Goal: Information Seeking & Learning: Learn about a topic

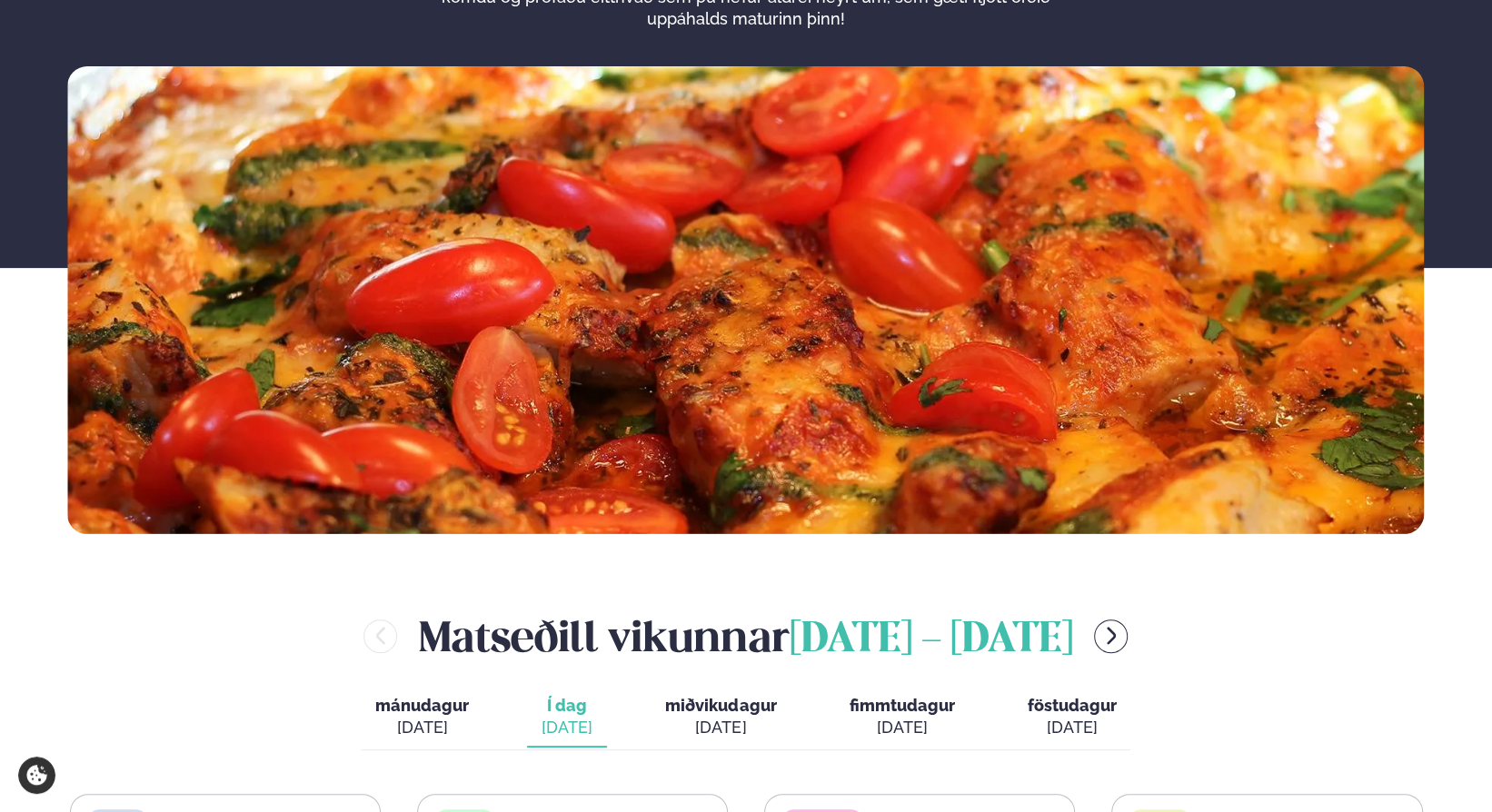
scroll to position [636, 0]
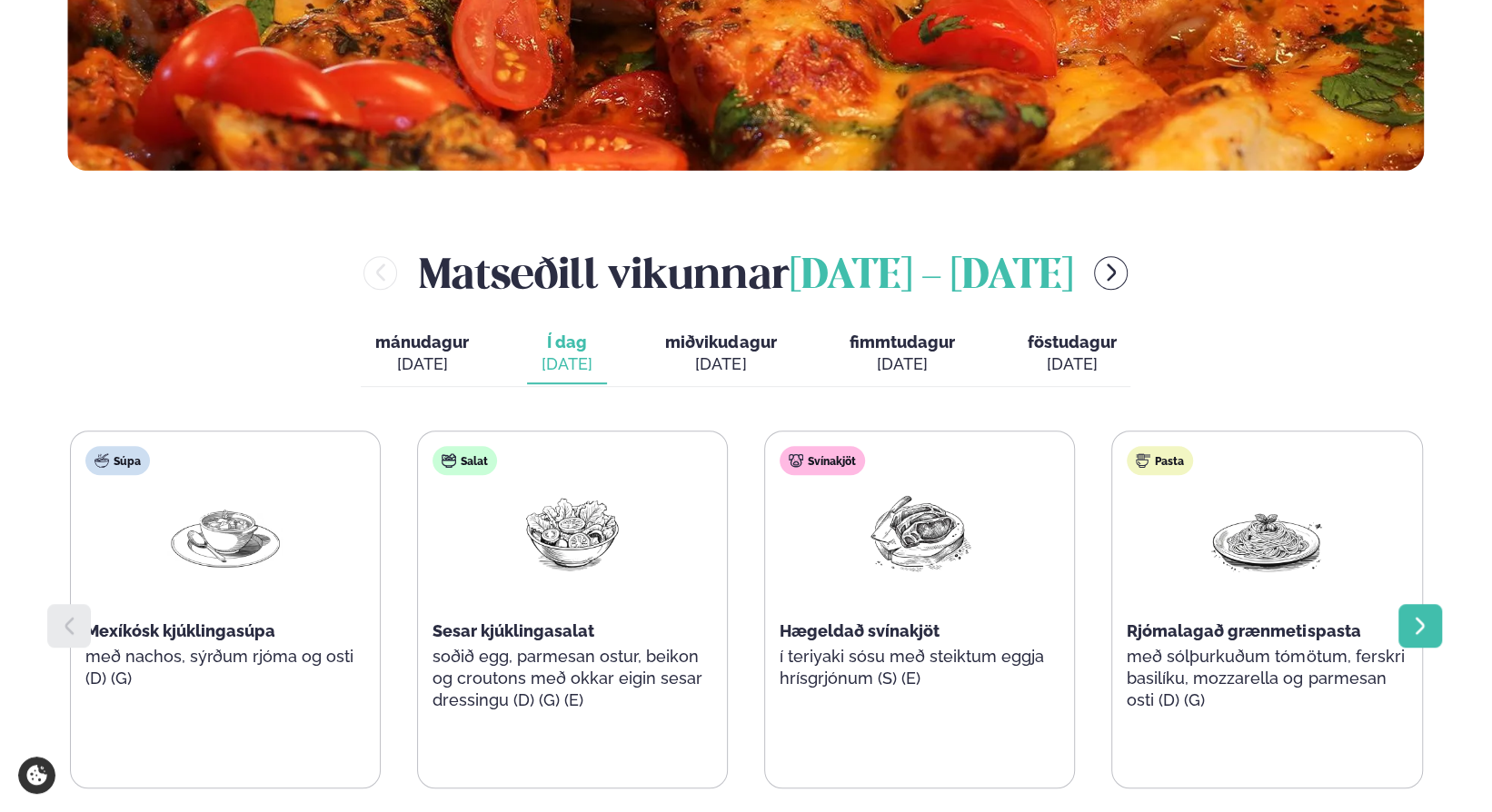
click at [1423, 620] on icon at bounding box center [1421, 626] width 22 height 22
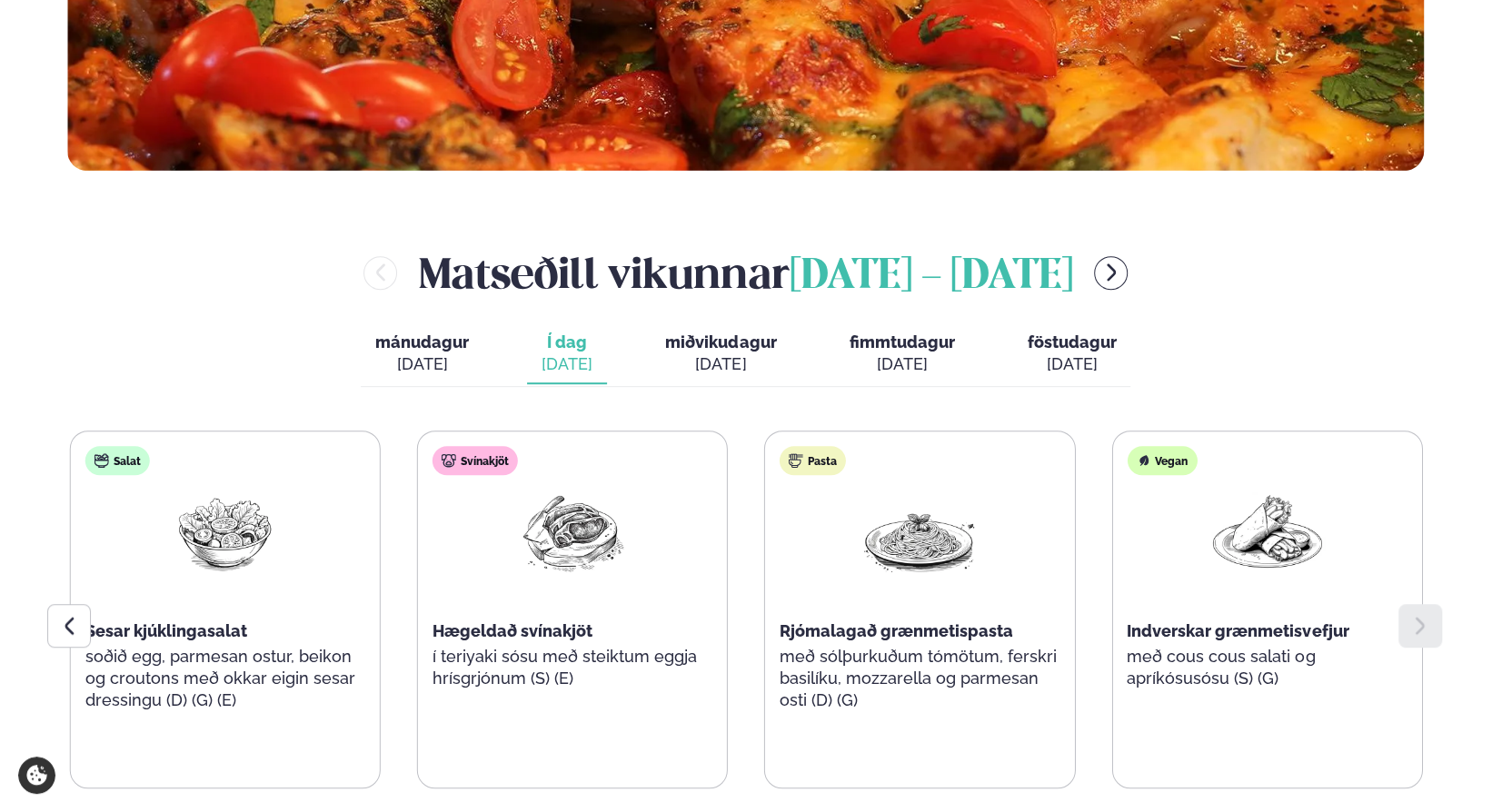
click at [742, 368] on div "[DATE]" at bounding box center [720, 365] width 111 height 22
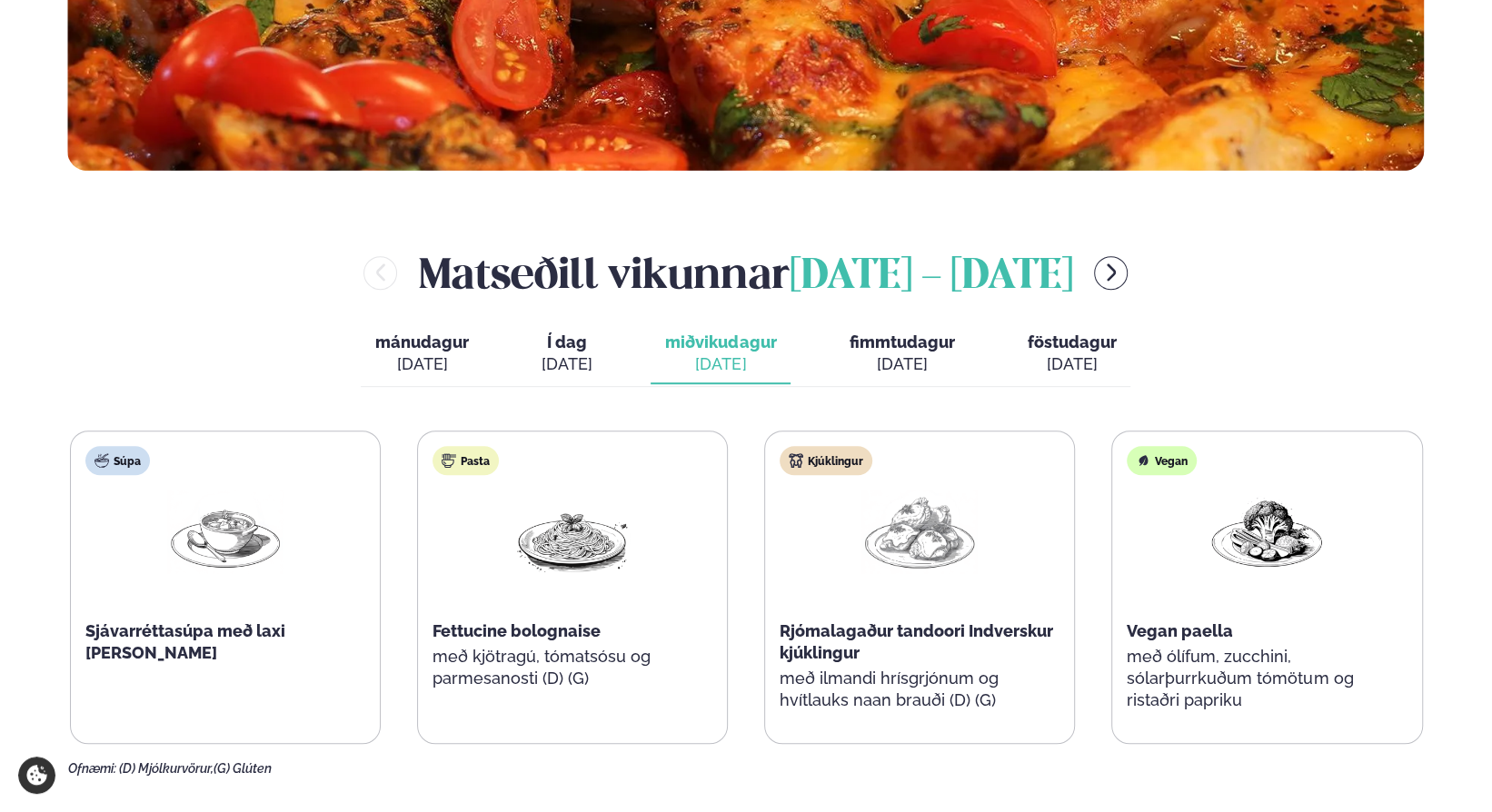
click at [906, 345] on span "fimmtudagur" at bounding box center [901, 342] width 105 height 19
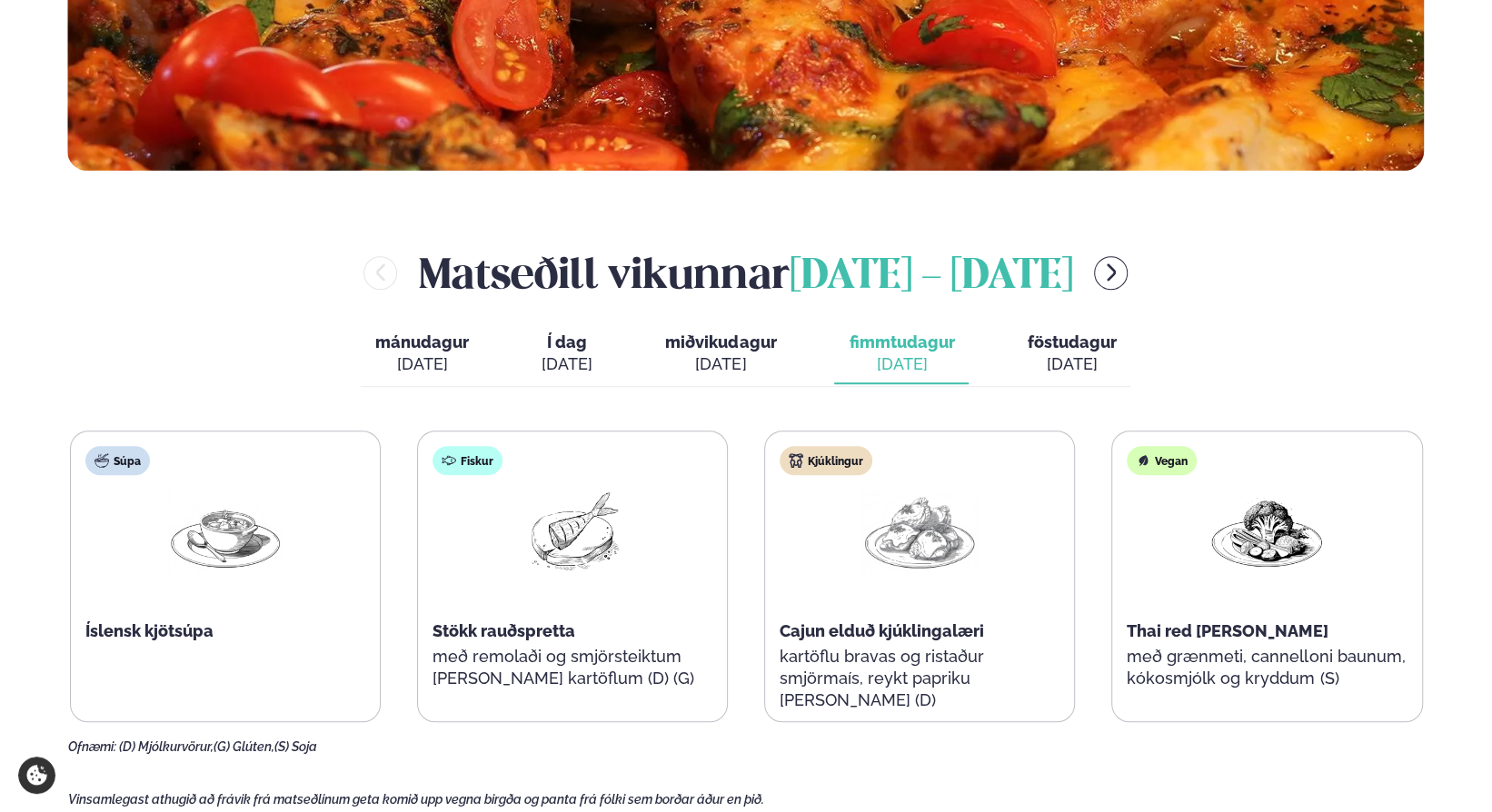
click at [1115, 388] on div "[PERSON_NAME] [DATE] - [DATE] mánudagur mán. [DATE] Í dag Í d. [DATE] miðvikuda…" at bounding box center [746, 499] width 1356 height 511
click at [1096, 370] on div "[DATE]" at bounding box center [1070, 365] width 89 height 22
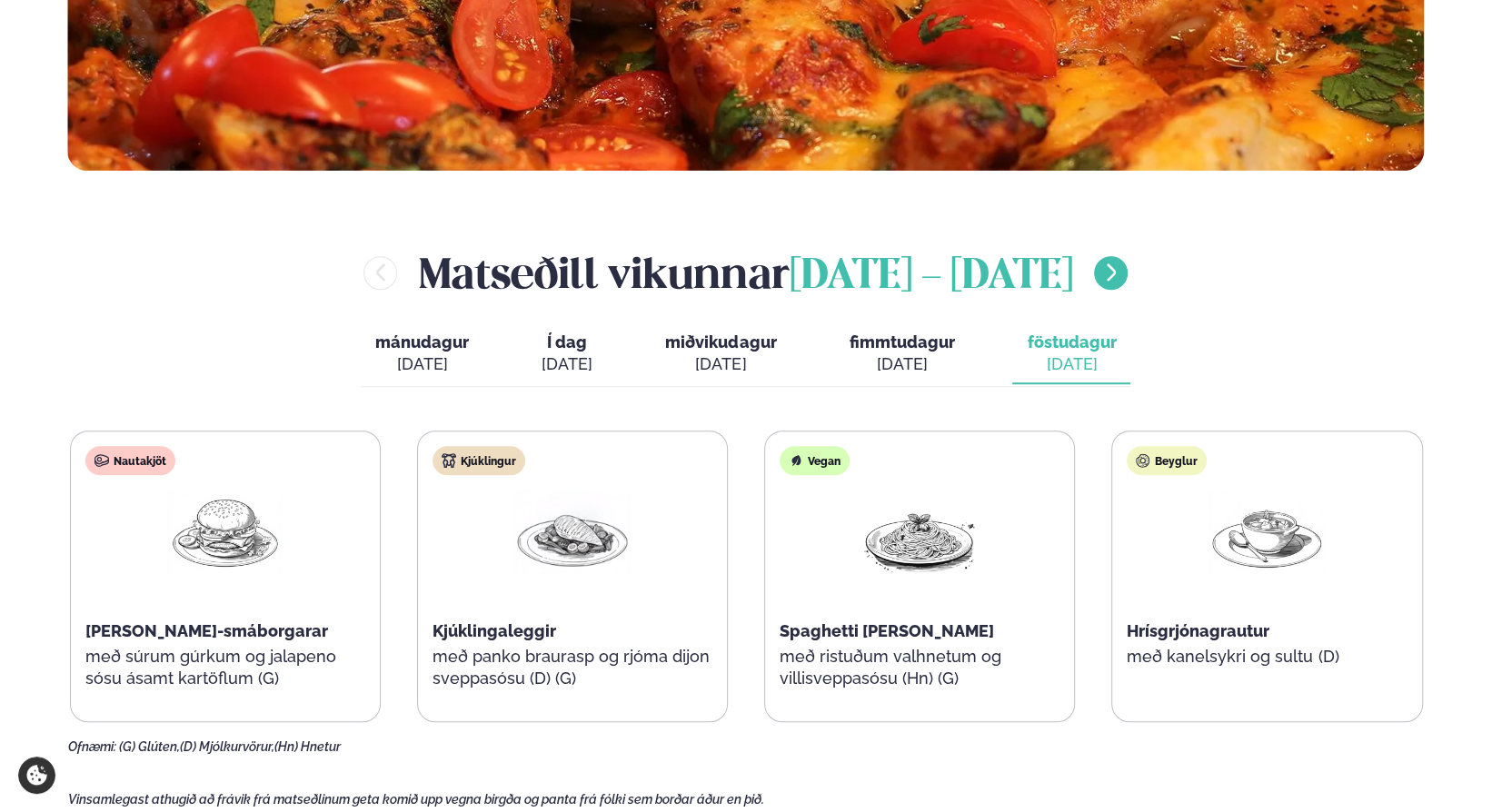
click at [1101, 273] on icon "menu-btn-right" at bounding box center [1112, 273] width 22 height 22
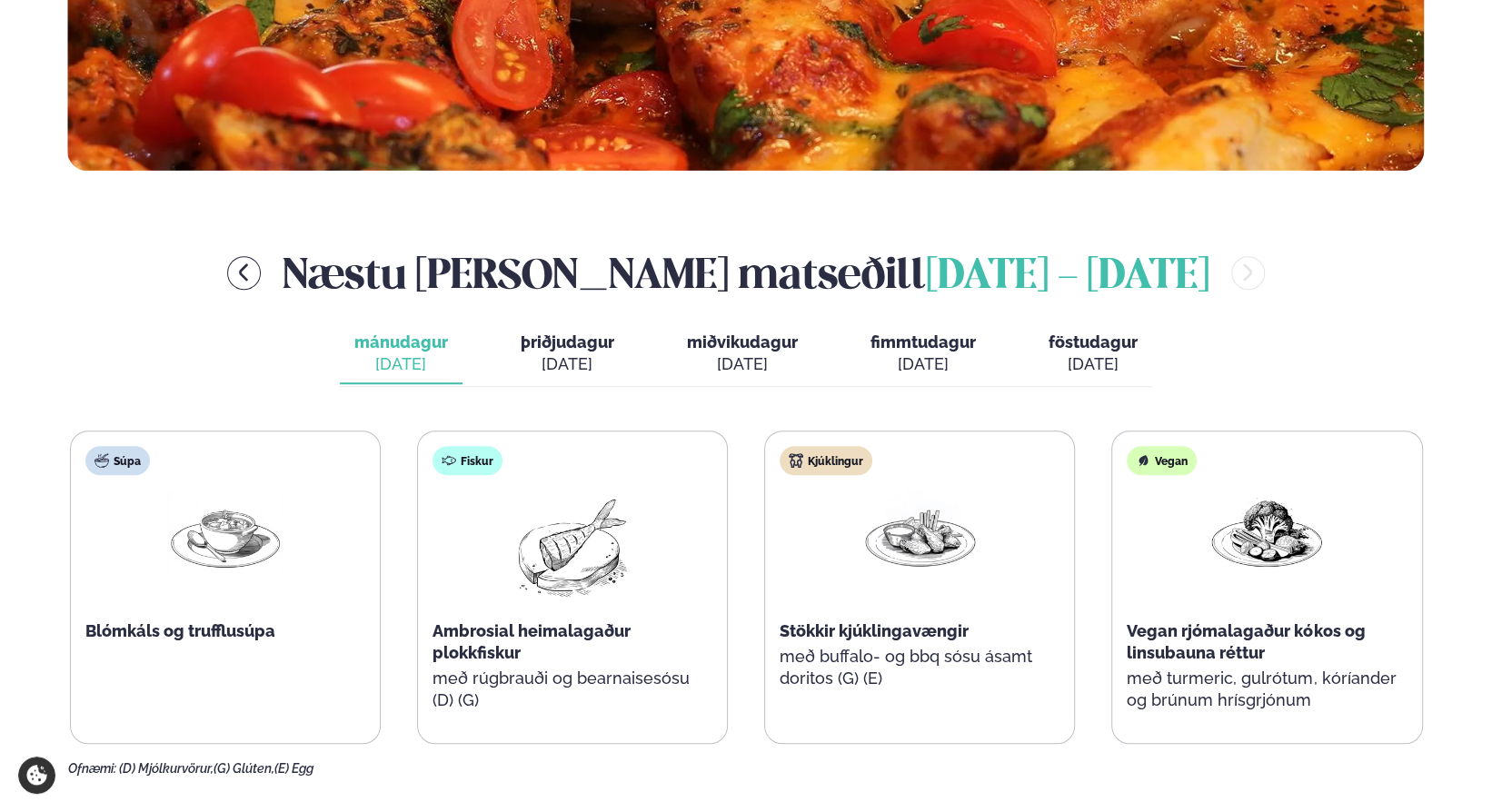
click at [558, 359] on div "[DATE]" at bounding box center [567, 365] width 93 height 22
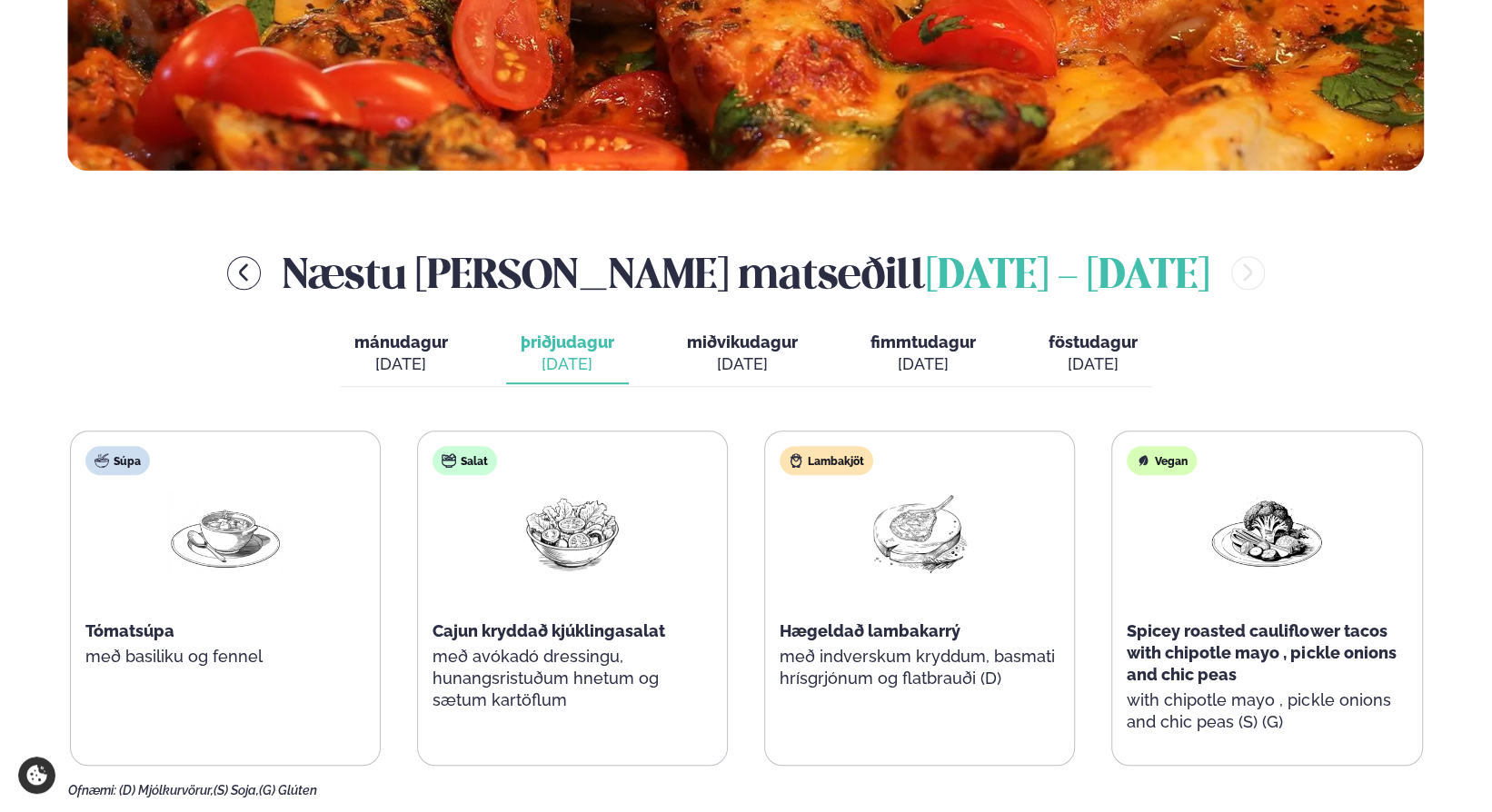
click at [411, 370] on div "[DATE]" at bounding box center [401, 365] width 93 height 22
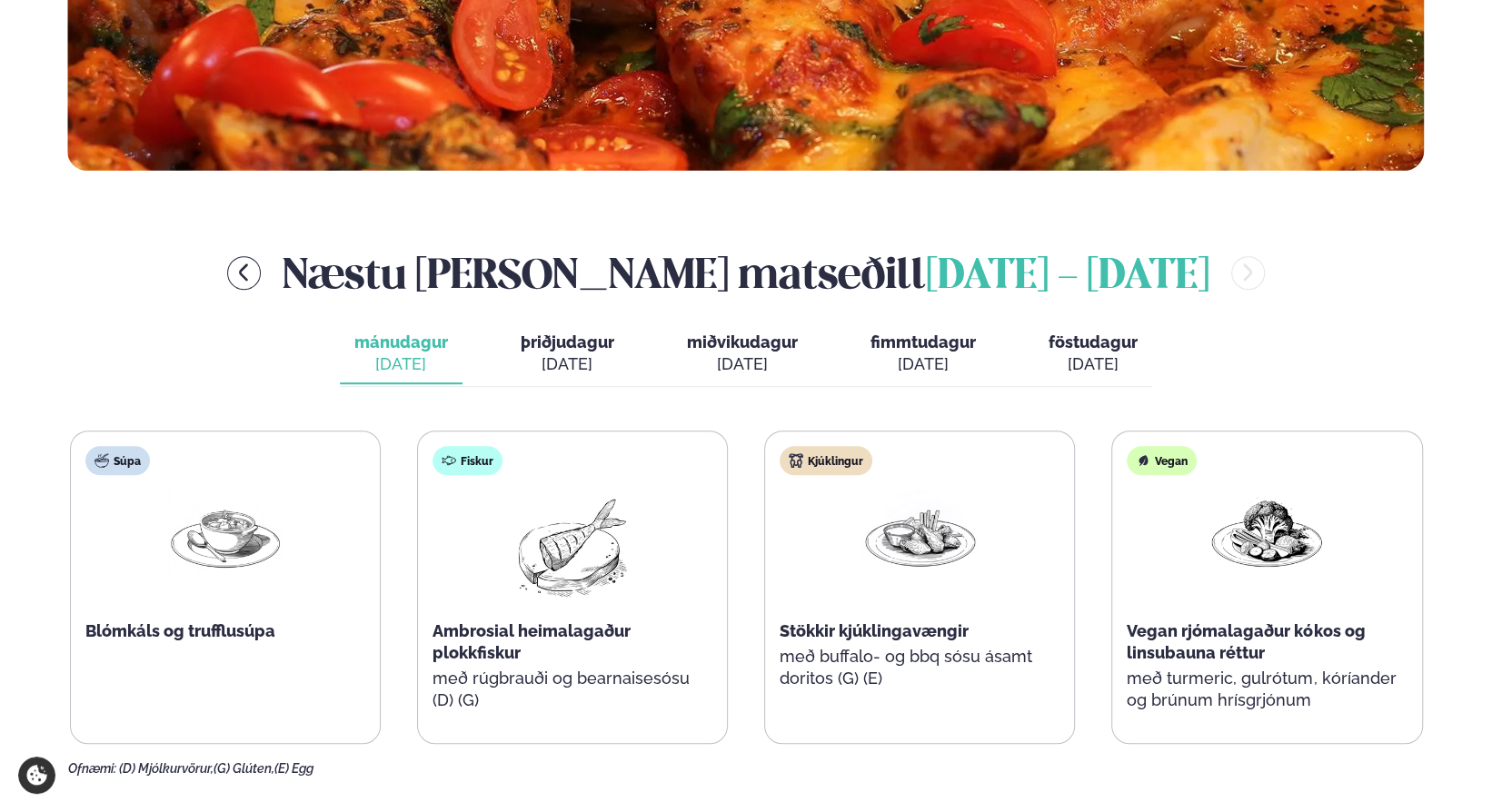
click at [587, 368] on div "[DATE]" at bounding box center [567, 365] width 93 height 22
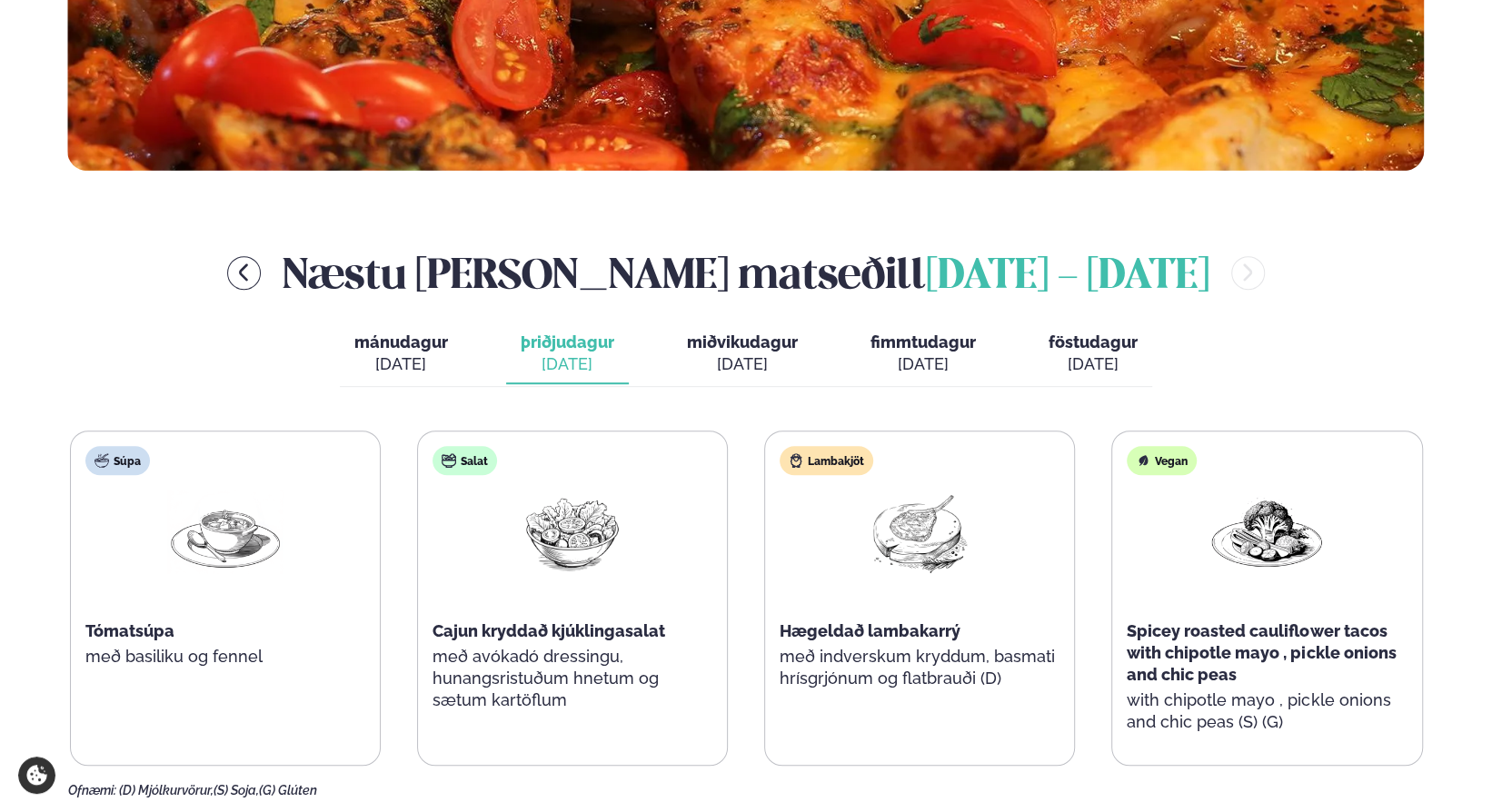
click at [693, 358] on div "[DATE]" at bounding box center [742, 365] width 111 height 22
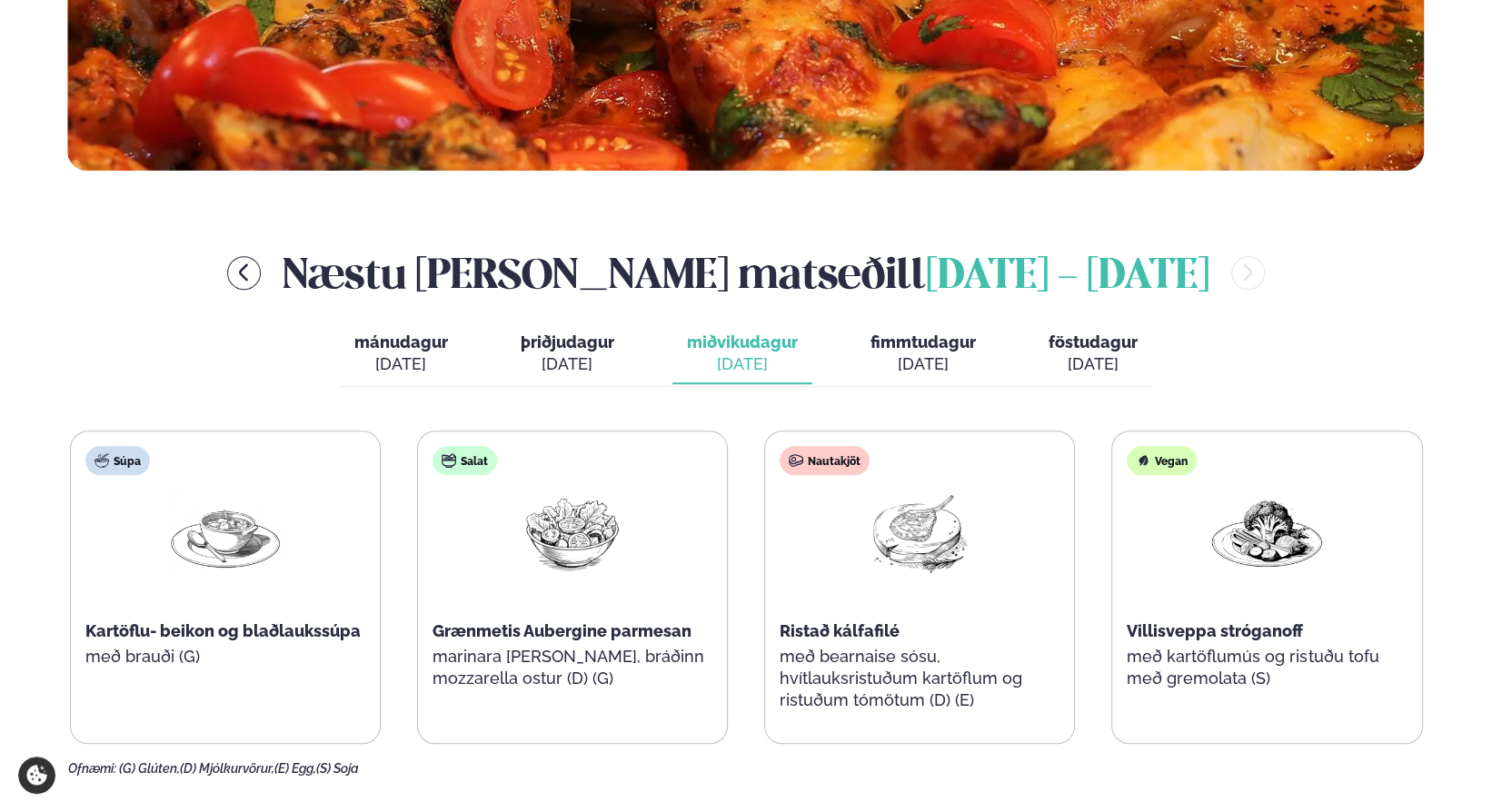
click at [906, 363] on div "[DATE]" at bounding box center [923, 365] width 105 height 22
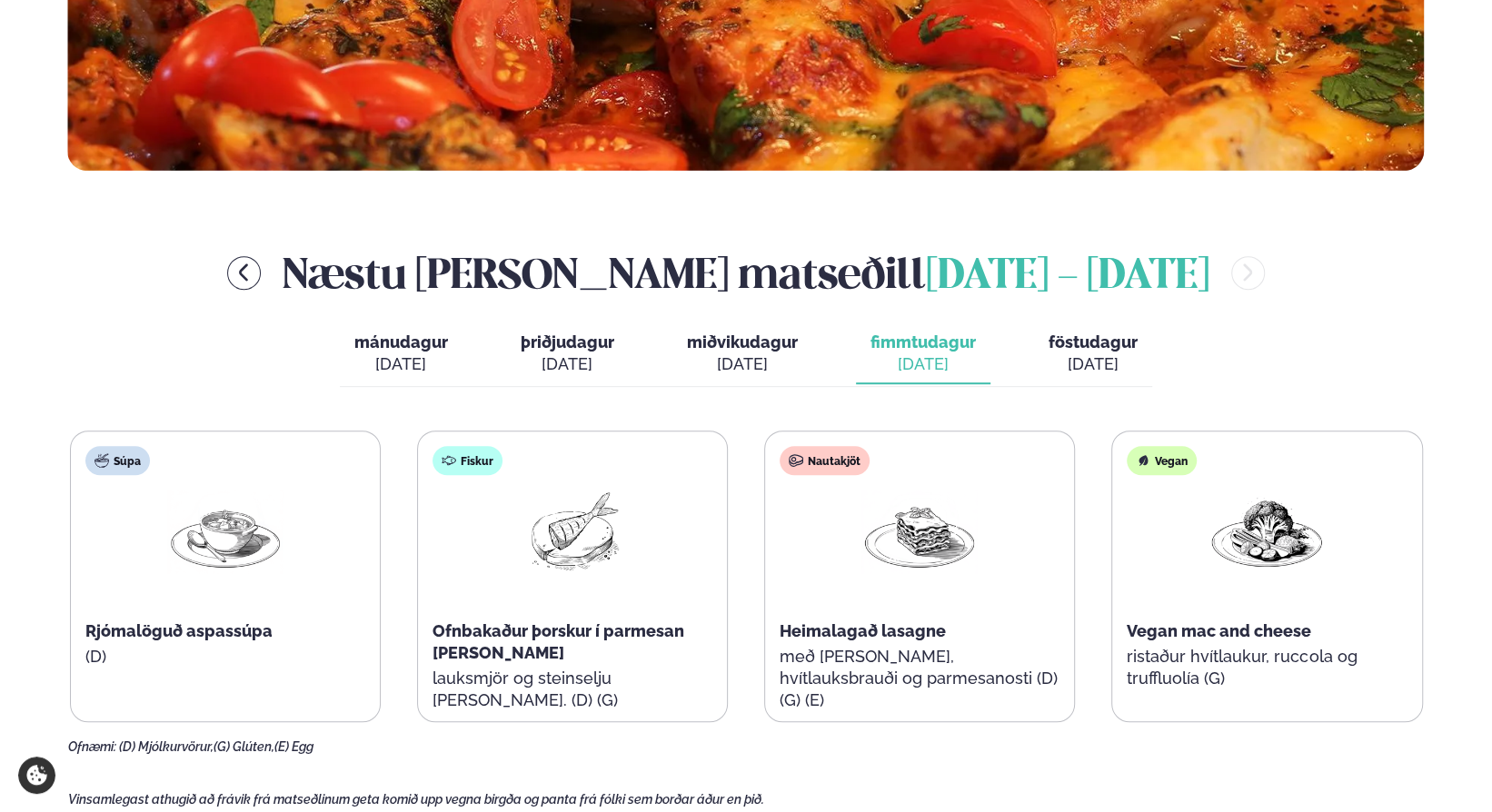
click at [1066, 357] on div "[DATE]" at bounding box center [1092, 365] width 89 height 22
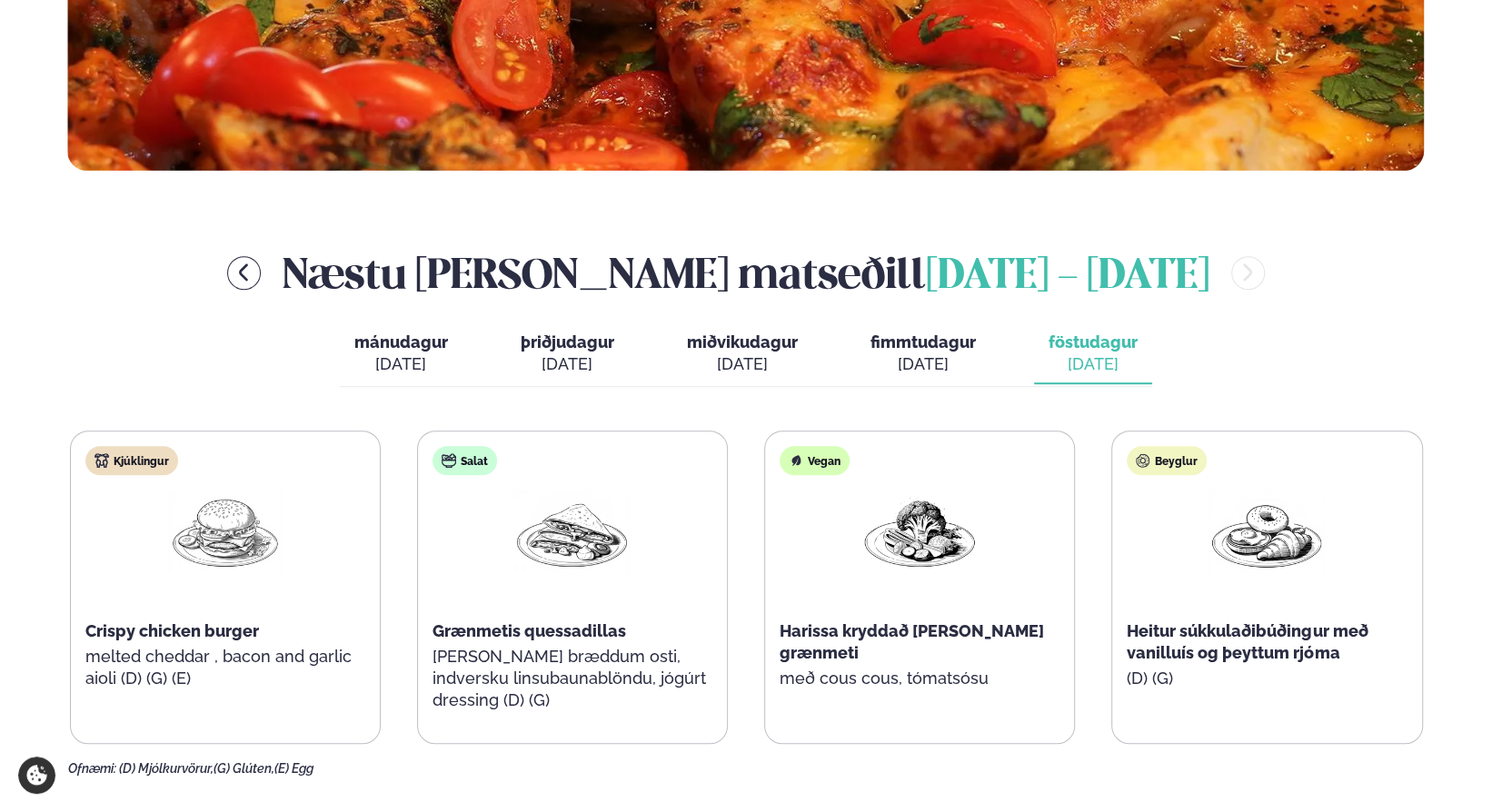
click at [963, 362] on div "[DATE]" at bounding box center [923, 365] width 105 height 22
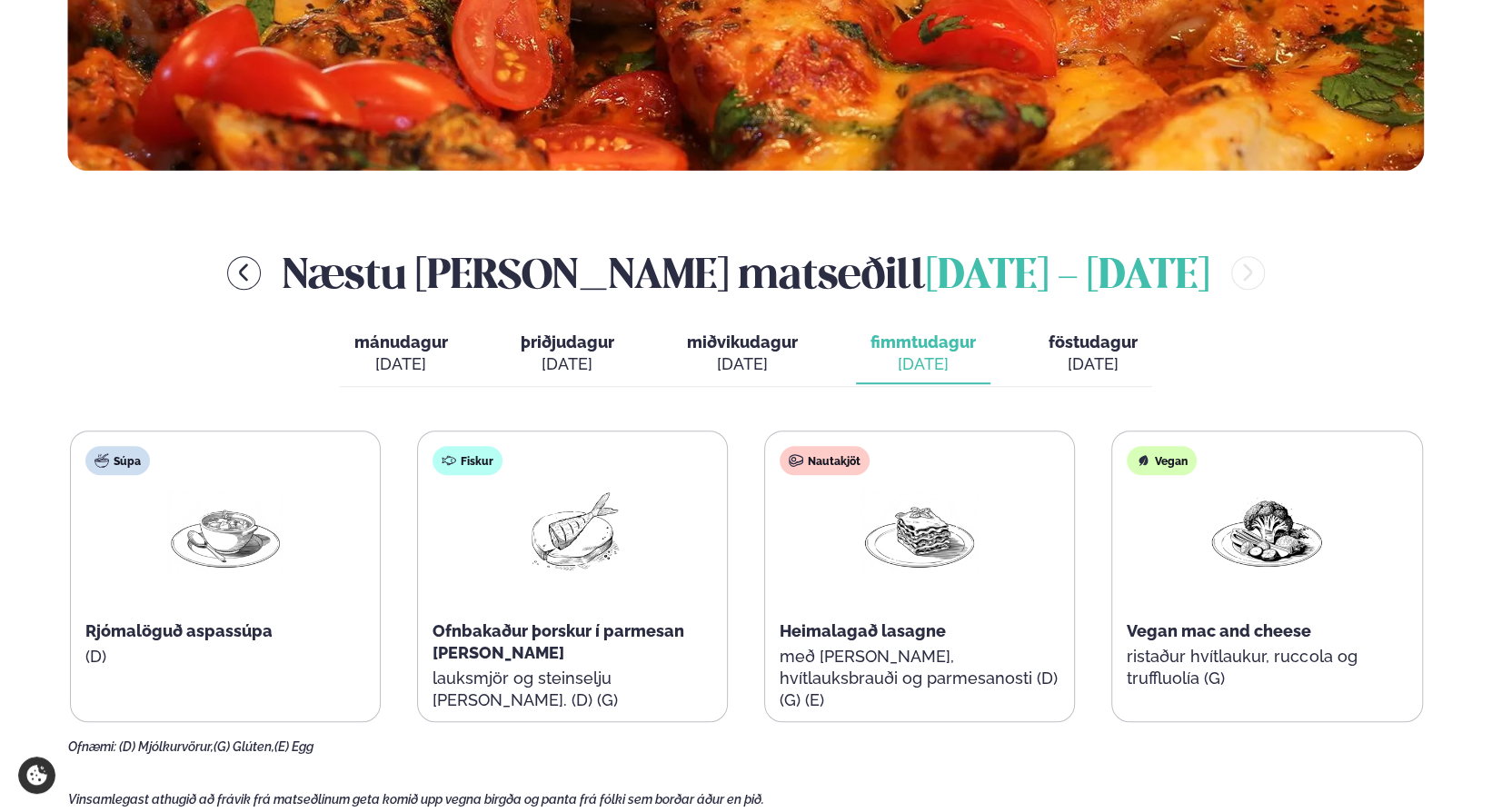
click at [1095, 359] on div "[DATE]" at bounding box center [1092, 365] width 89 height 22
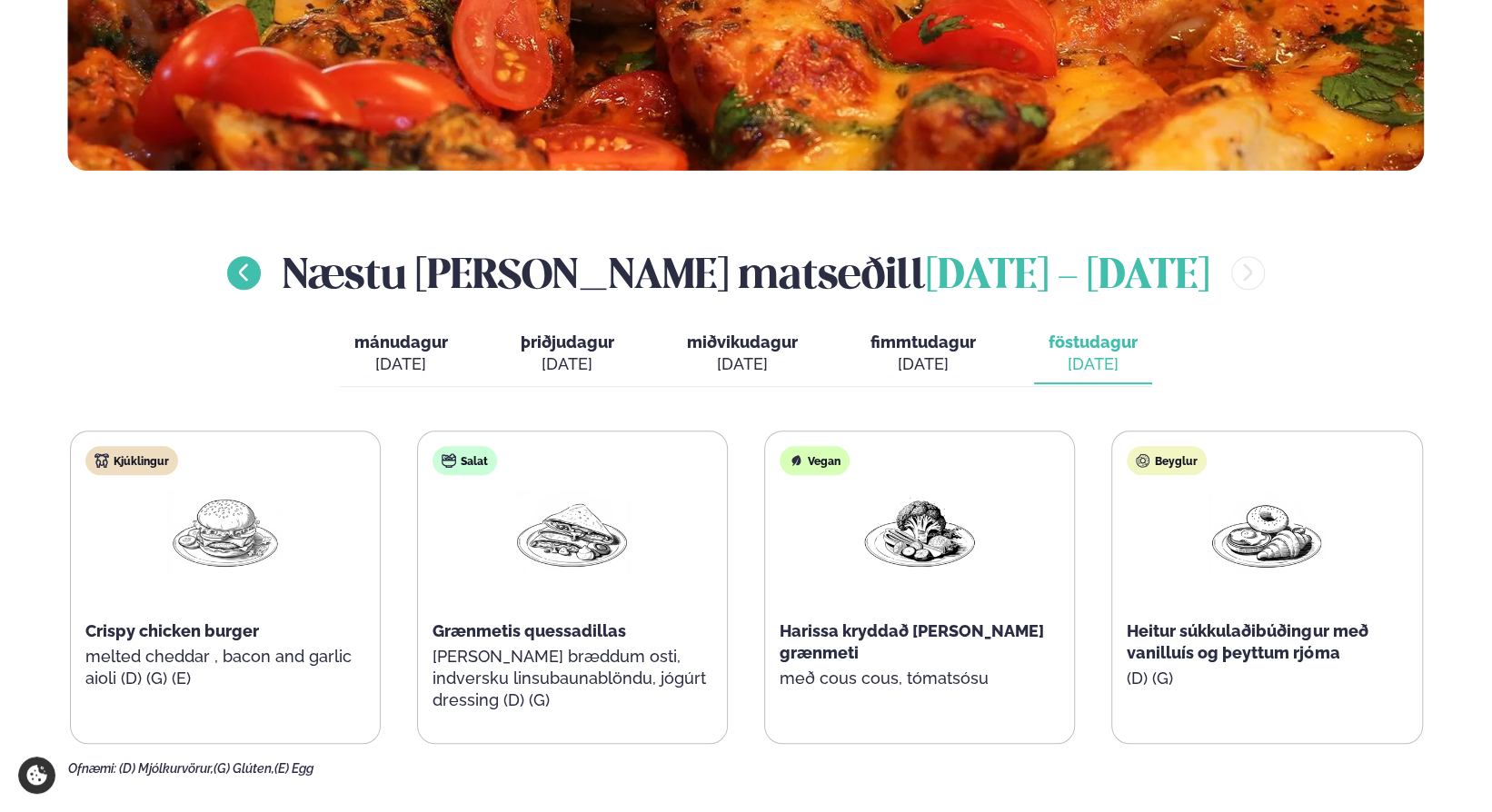
click at [255, 271] on icon "menu-btn-left" at bounding box center [244, 273] width 22 height 22
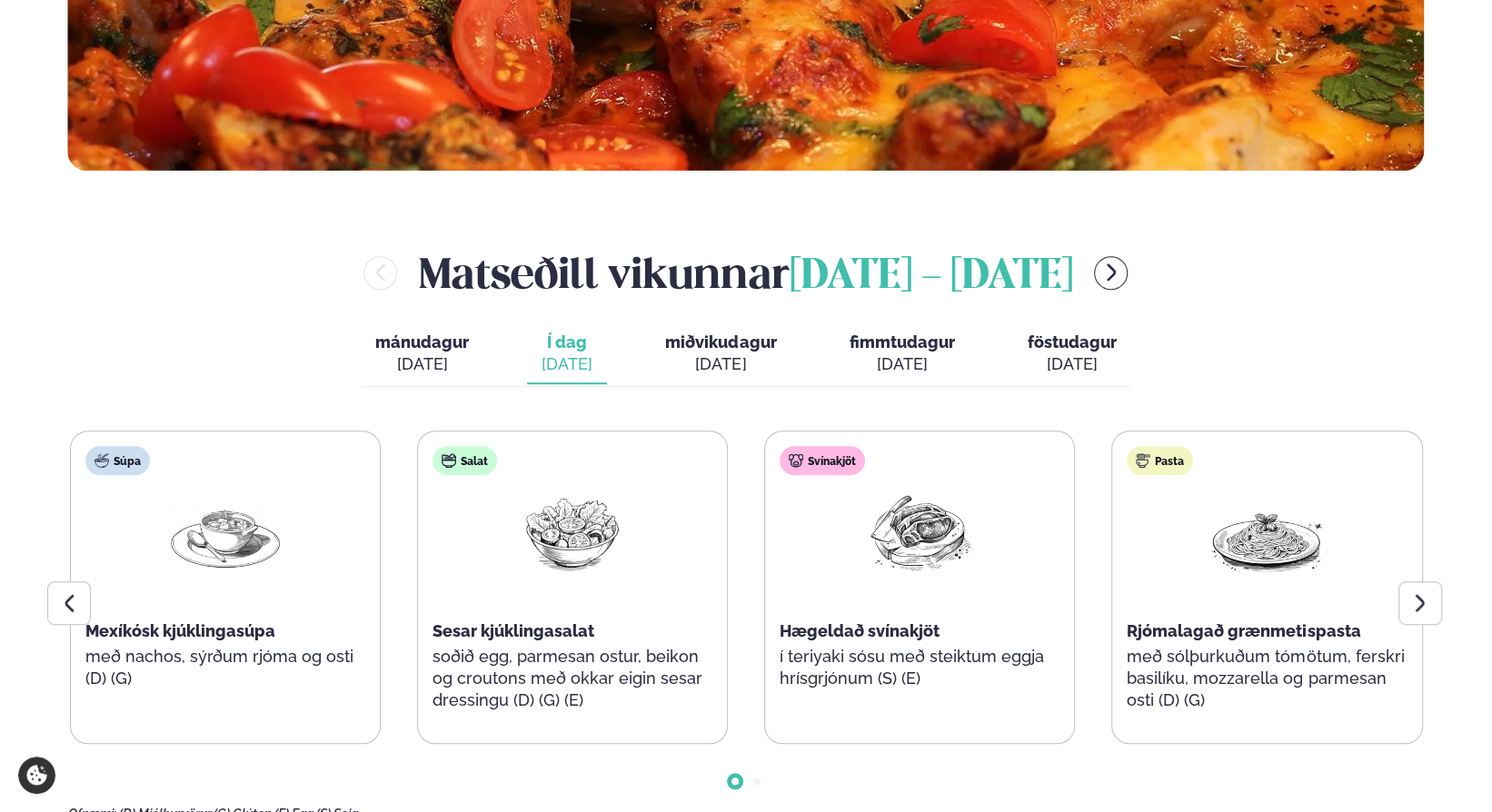
click at [375, 271] on div "Matseðill vikunnar [DATE] - [DATE]" at bounding box center [746, 273] width 1356 height 59
